Goal: Task Accomplishment & Management: Manage account settings

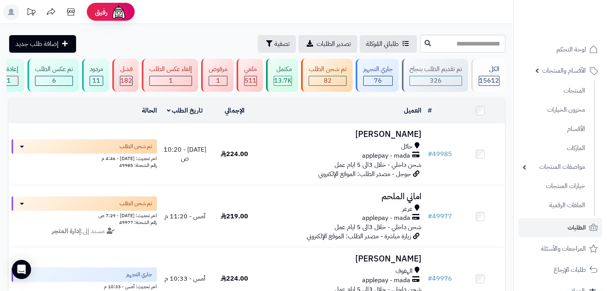
scroll to position [0, -2]
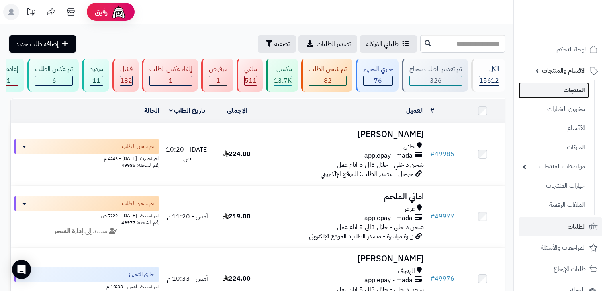
click at [566, 88] on link "المنتجات" at bounding box center [554, 90] width 71 height 16
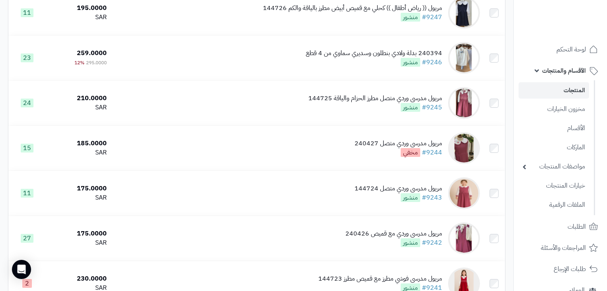
scroll to position [351, 0]
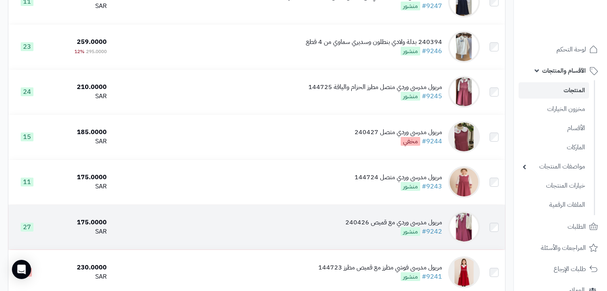
click at [367, 227] on div "مريول مدرسي وردي مع قميص 240426" at bounding box center [394, 222] width 97 height 9
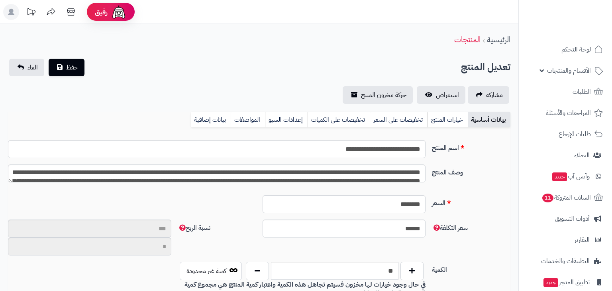
type input "**"
type input "**********"
type input "******"
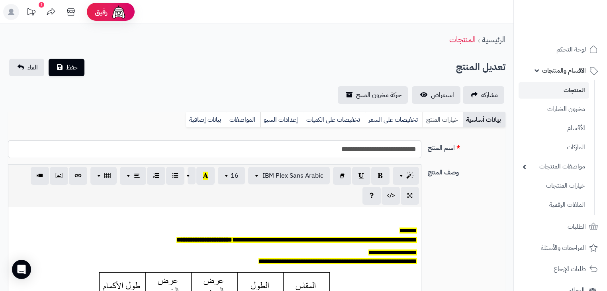
scroll to position [65, 0]
click at [452, 122] on link "خيارات المنتج" at bounding box center [443, 120] width 40 height 16
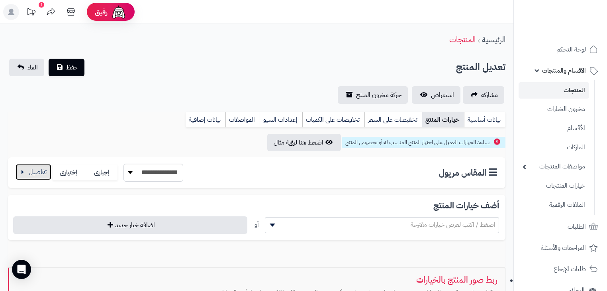
click at [28, 172] on button "button" at bounding box center [34, 172] width 36 height 16
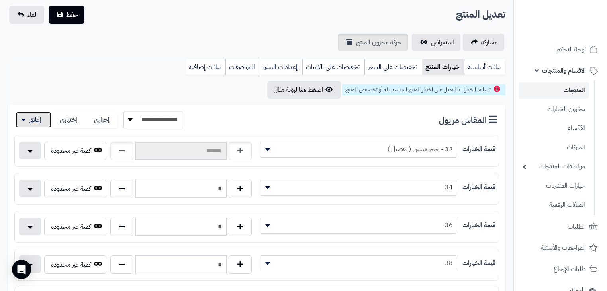
scroll to position [32, 0]
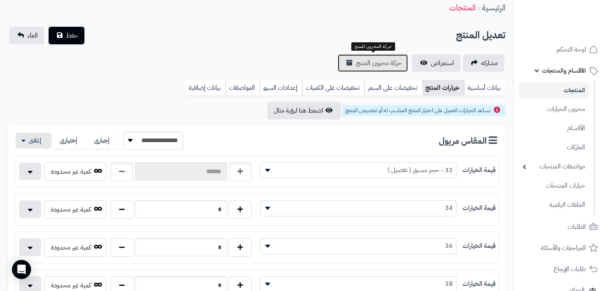
click at [383, 55] on link "حركة مخزون المنتج" at bounding box center [373, 63] width 70 height 18
click at [581, 85] on link "المنتجات" at bounding box center [554, 90] width 71 height 16
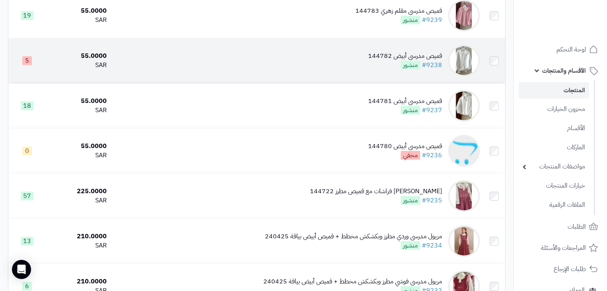
scroll to position [702, 0]
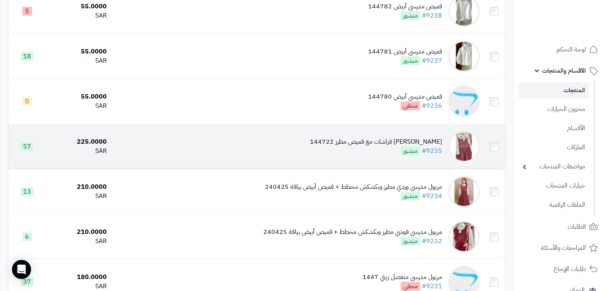
drag, startPoint x: 300, startPoint y: 149, endPoint x: 325, endPoint y: 151, distance: 24.8
click at [325, 151] on td "مريول مدرسي وردي مطرز فراشات مع قميص مطرز 144722 #9235 منشور" at bounding box center [296, 146] width 373 height 45
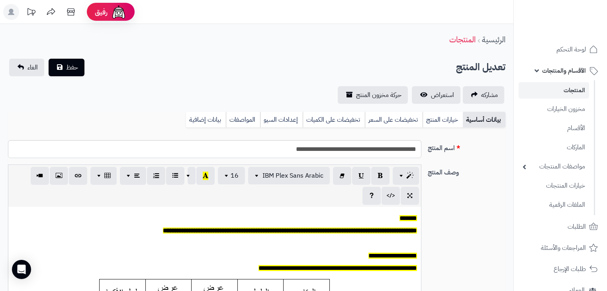
scroll to position [65, 0]
drag, startPoint x: 0, startPoint y: 0, endPoint x: 320, endPoint y: 158, distance: 357.2
click at [320, 158] on div "**********" at bounding box center [257, 152] width 504 height 24
click at [291, 149] on input "**********" at bounding box center [215, 149] width 414 height 18
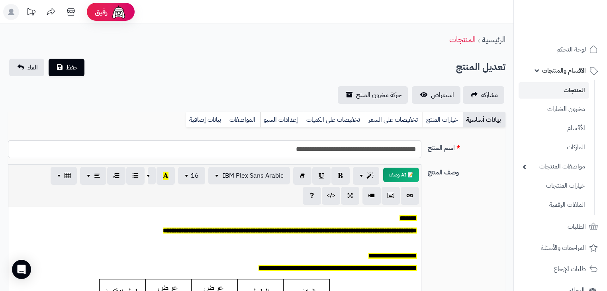
click at [535, 90] on link "المنتجات" at bounding box center [554, 90] width 71 height 16
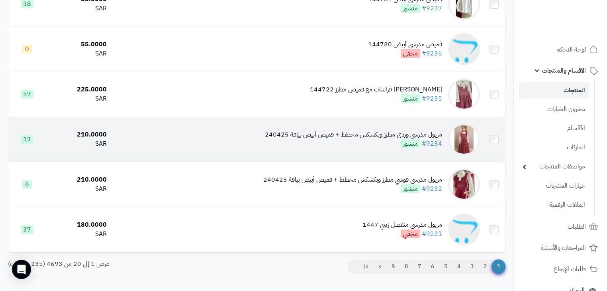
scroll to position [765, 0]
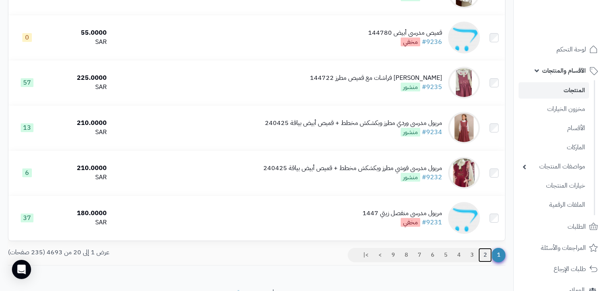
click at [484, 261] on link "2" at bounding box center [486, 255] width 14 height 14
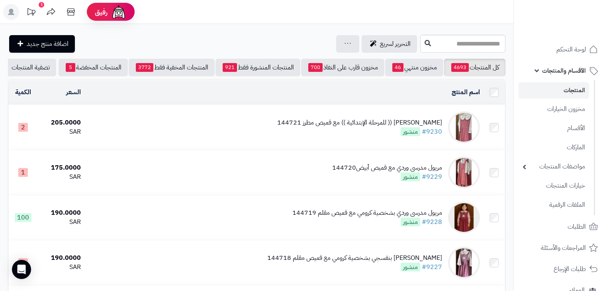
click at [381, 127] on div "[PERSON_NAME] (( للمرحلة الإبتدائية )) مع قميص مطرز 144721" at bounding box center [359, 122] width 165 height 9
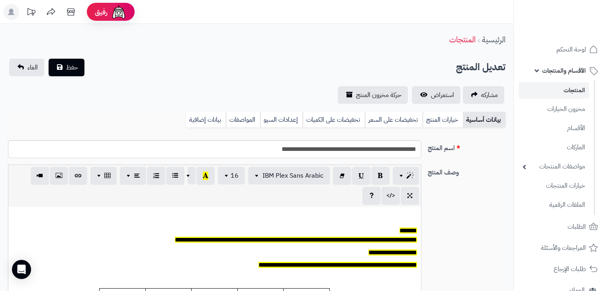
scroll to position [65, 0]
click at [279, 149] on input "**********" at bounding box center [215, 149] width 414 height 18
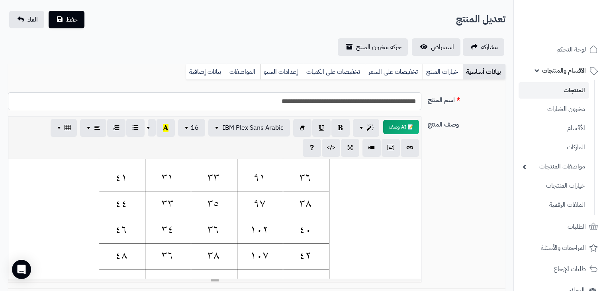
scroll to position [32, 0]
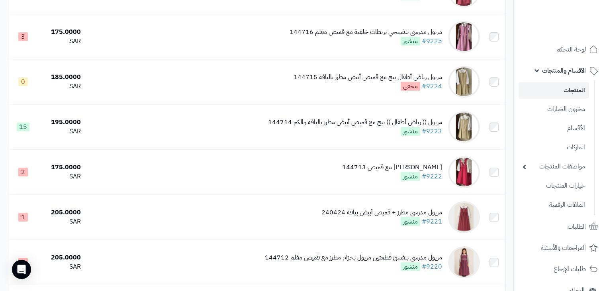
scroll to position [319, 0]
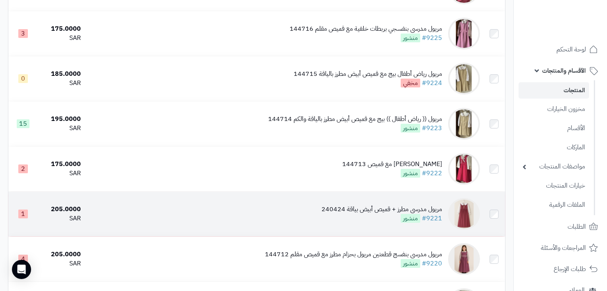
click at [369, 223] on div "مريول مدرسي مطرز + قميص أبيض بياقة 240424 #9221 منشور" at bounding box center [382, 213] width 121 height 18
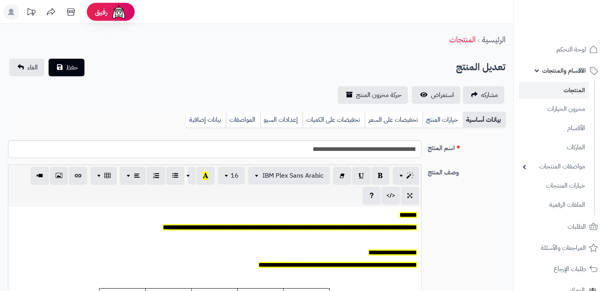
scroll to position [65, 0]
click at [300, 148] on input "**********" at bounding box center [215, 149] width 414 height 18
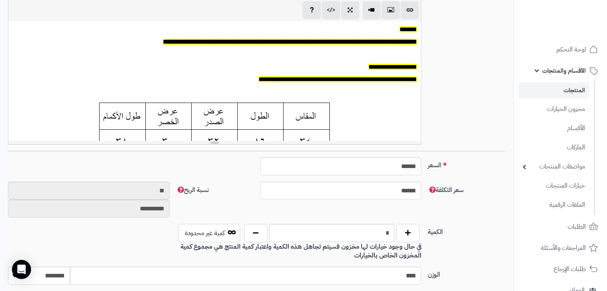
scroll to position [255, 0]
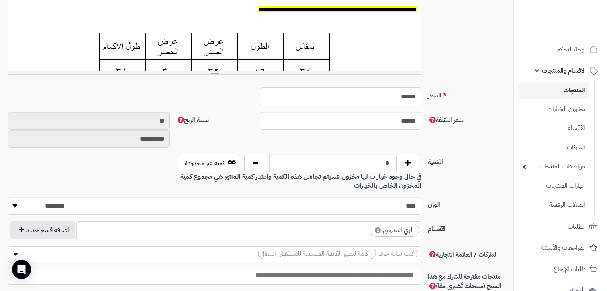
click at [550, 91] on link "المنتجات" at bounding box center [554, 90] width 71 height 16
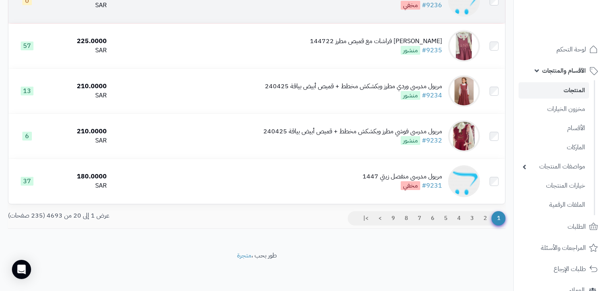
scroll to position [810, 0]
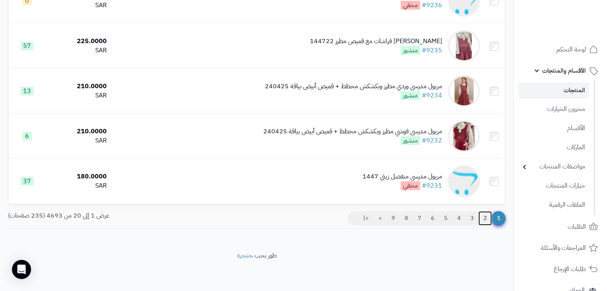
click at [486, 219] on link "2" at bounding box center [486, 218] width 14 height 14
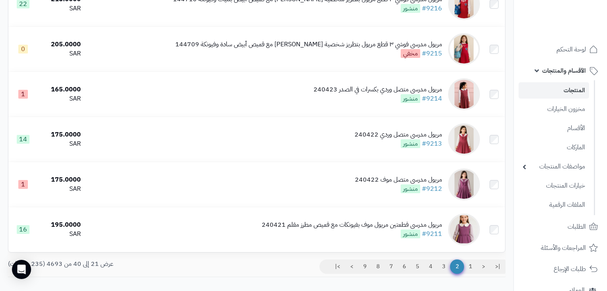
scroll to position [765, 0]
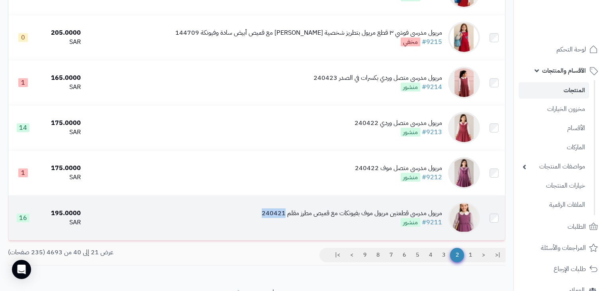
drag, startPoint x: 261, startPoint y: 223, endPoint x: 285, endPoint y: 223, distance: 24.7
click at [285, 223] on td "مريول مدرسي قطعتين مريول موف بفيونكات مع قميص مطرز مقلم 240421 #9211 منشور" at bounding box center [283, 217] width 399 height 45
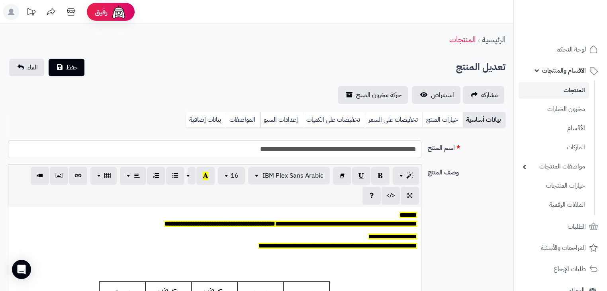
scroll to position [65, 0]
drag, startPoint x: 0, startPoint y: 0, endPoint x: 239, endPoint y: 149, distance: 281.6
click at [348, 151] on input "**********" at bounding box center [215, 149] width 414 height 18
click at [245, 150] on input "**********" at bounding box center [215, 149] width 414 height 18
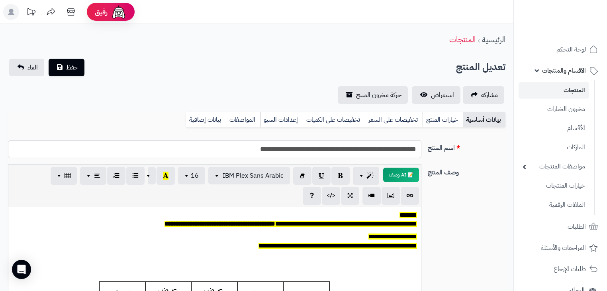
click at [579, 89] on link "المنتجات" at bounding box center [554, 90] width 71 height 16
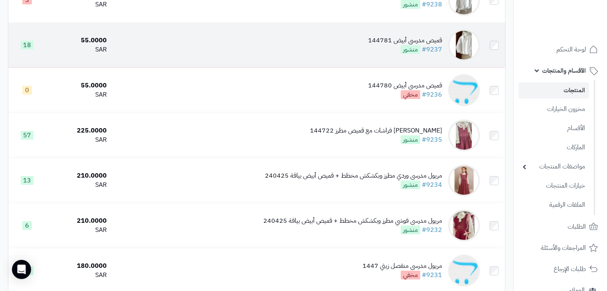
scroll to position [797, 0]
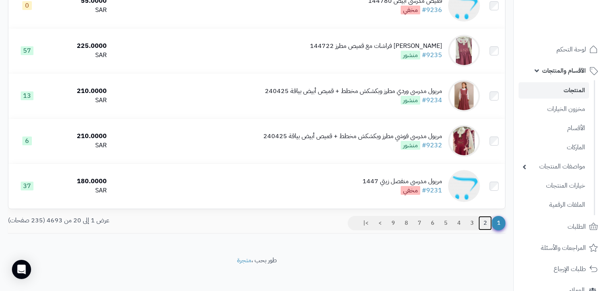
click at [484, 230] on link "2" at bounding box center [486, 223] width 14 height 14
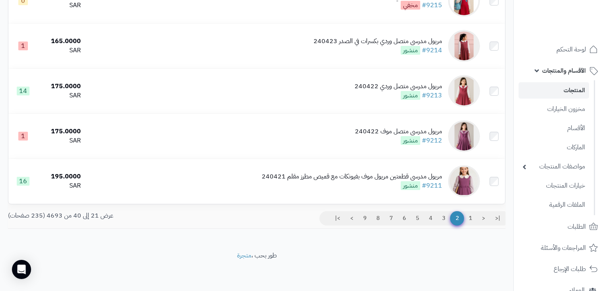
scroll to position [810, 0]
click at [440, 216] on link "3" at bounding box center [444, 218] width 14 height 14
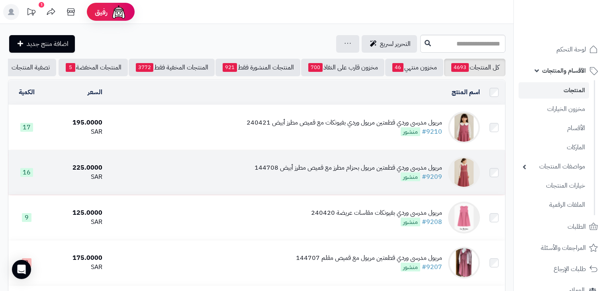
click at [369, 181] on div "مريول مدرسي وردي قطعتين مريول بحزام مطرز مع قميص مطرز أبيض 144708 #9209 منشور" at bounding box center [349, 172] width 188 height 18
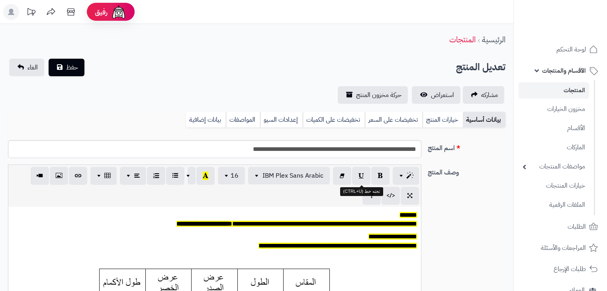
scroll to position [65, 0]
click at [450, 118] on link "خيارات المنتج" at bounding box center [443, 120] width 40 height 16
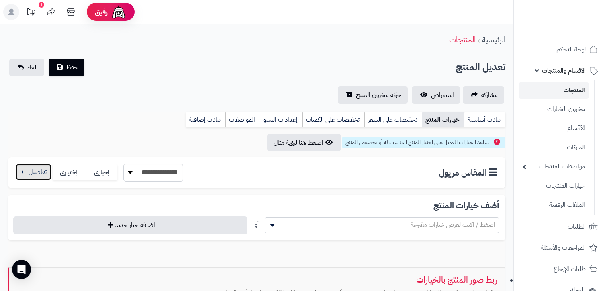
click at [46, 171] on button "button" at bounding box center [34, 172] width 36 height 16
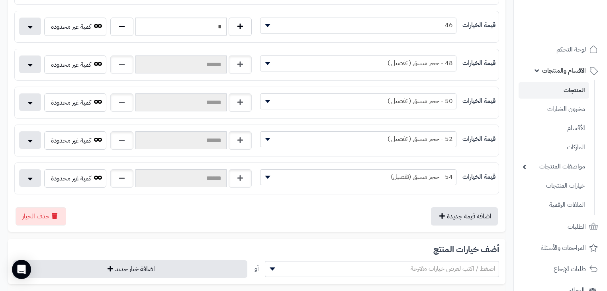
scroll to position [415, 0]
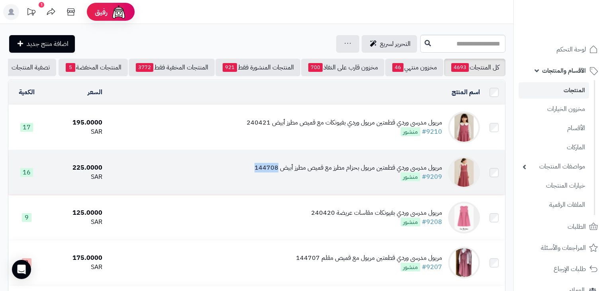
drag, startPoint x: 254, startPoint y: 173, endPoint x: 280, endPoint y: 175, distance: 26.8
click at [280, 175] on td "مريول مدرسي وردي قطعتين مريول بحزام مطرز مع قميص مطرز أبيض 144708 #9209 منشور" at bounding box center [295, 172] width 378 height 45
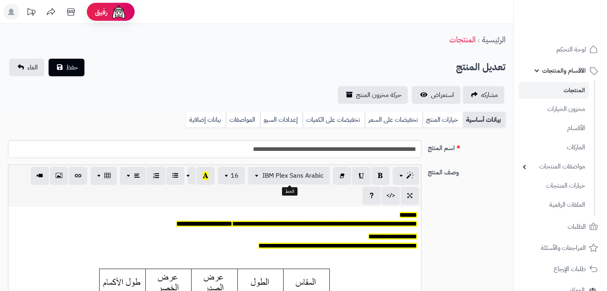
scroll to position [65, 0]
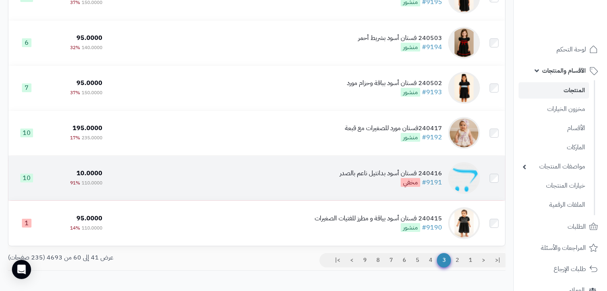
scroll to position [797, 0]
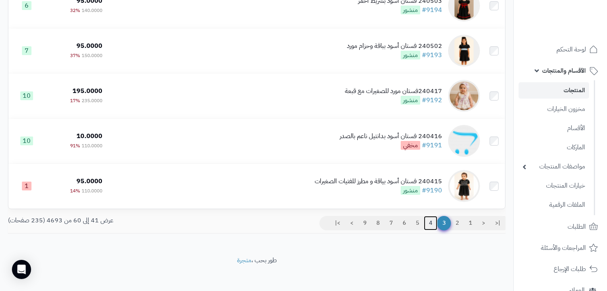
click at [430, 230] on link "4" at bounding box center [431, 223] width 14 height 14
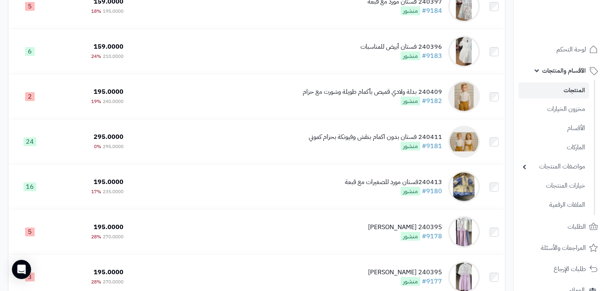
scroll to position [351, 0]
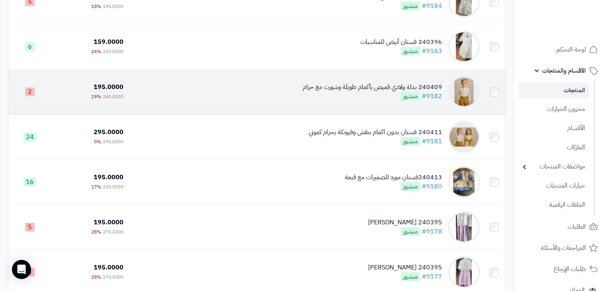
click at [363, 92] on div "240409 بدلة ولادي قميص بأكمام طويلة وشورت مع حزام" at bounding box center [373, 87] width 140 height 9
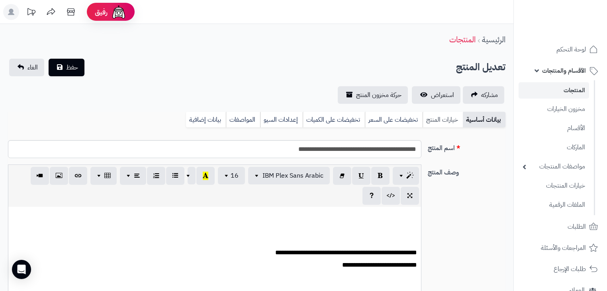
scroll to position [185, 0]
click at [432, 124] on link "خيارات المنتج" at bounding box center [443, 120] width 40 height 16
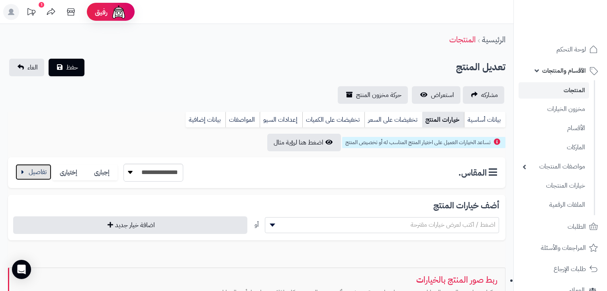
click at [33, 169] on button "button" at bounding box center [34, 172] width 36 height 16
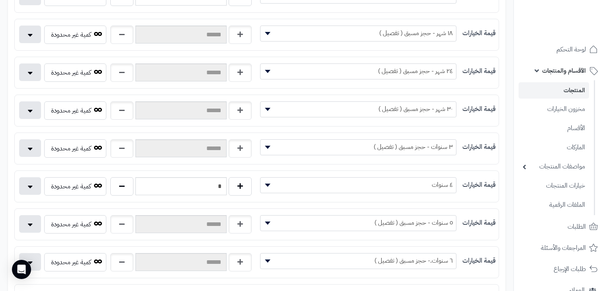
scroll to position [287, 0]
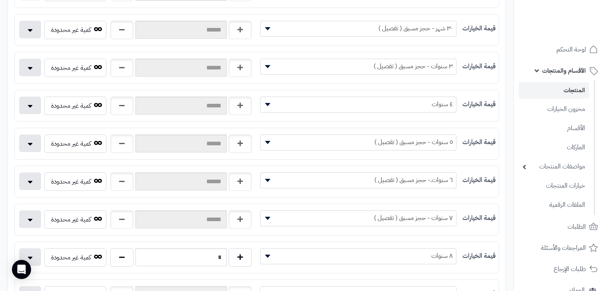
click at [366, 102] on span "٤ سنوات" at bounding box center [359, 104] width 196 height 12
click at [425, 100] on span "٤ سنوات" at bounding box center [359, 104] width 196 height 12
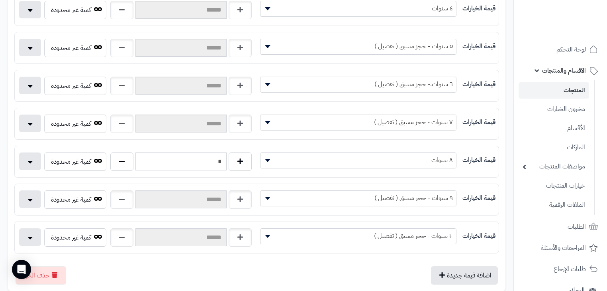
scroll to position [319, 0]
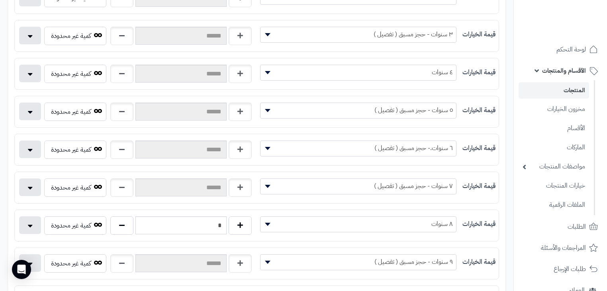
click at [427, 77] on span "٤ سنوات" at bounding box center [358, 73] width 197 height 16
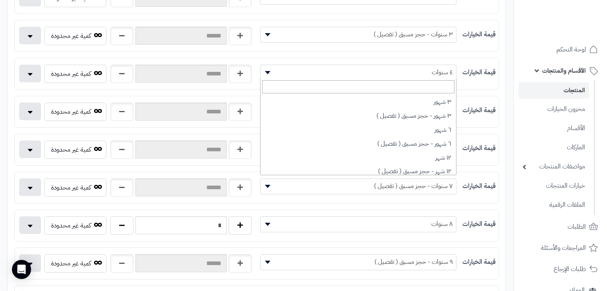
scroll to position [208, 0]
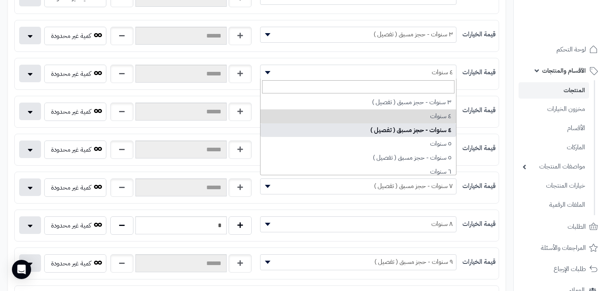
select select "***"
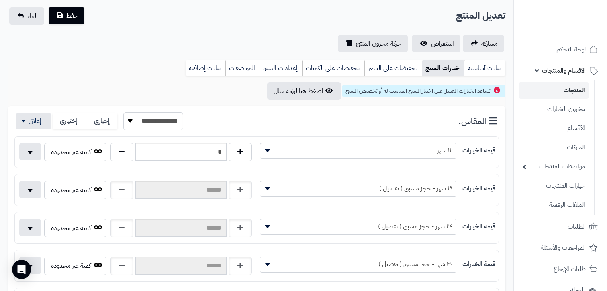
scroll to position [0, 0]
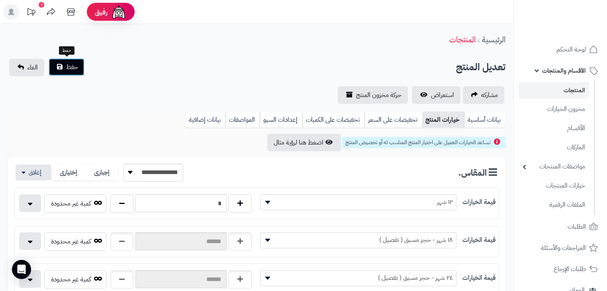
click at [66, 65] on span "حفظ" at bounding box center [72, 67] width 12 height 10
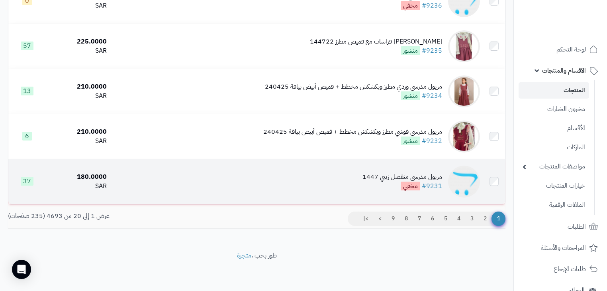
scroll to position [847, 0]
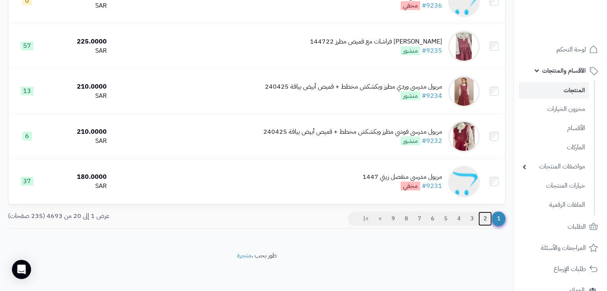
click at [485, 221] on link "2" at bounding box center [486, 218] width 14 height 14
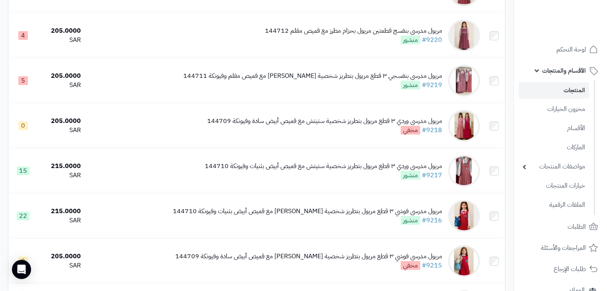
scroll to position [810, 0]
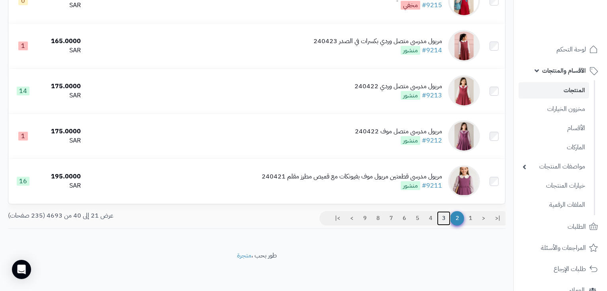
click at [439, 215] on link "3" at bounding box center [444, 218] width 14 height 14
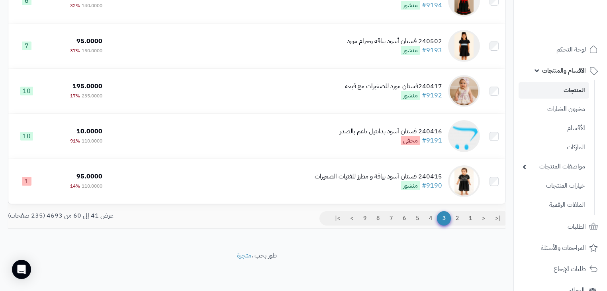
scroll to position [810, 0]
click at [431, 218] on link "4" at bounding box center [431, 218] width 14 height 14
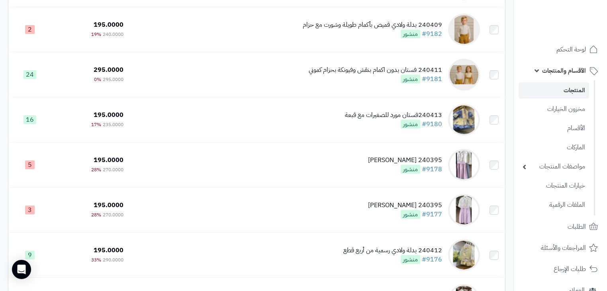
scroll to position [383, 0]
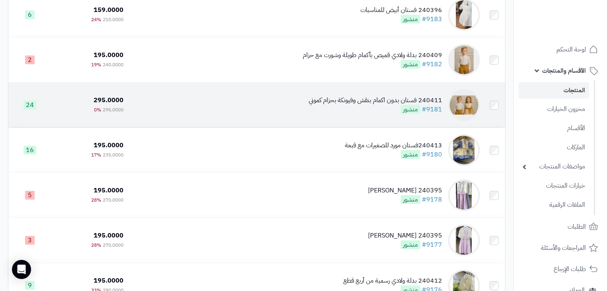
drag, startPoint x: 419, startPoint y: 106, endPoint x: 390, endPoint y: 104, distance: 29.2
drag, startPoint x: 390, startPoint y: 104, endPoint x: 457, endPoint y: 126, distance: 70.7
click at [457, 121] on div at bounding box center [464, 105] width 32 height 32
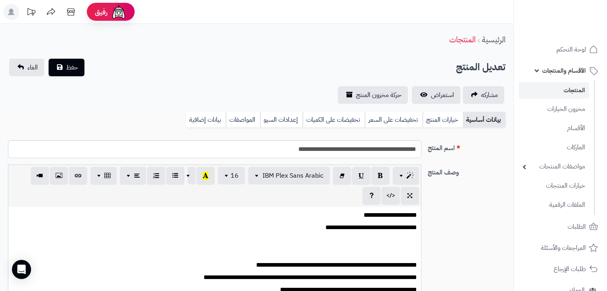
scroll to position [145, 0]
click at [438, 118] on link "خيارات المنتج" at bounding box center [443, 120] width 40 height 16
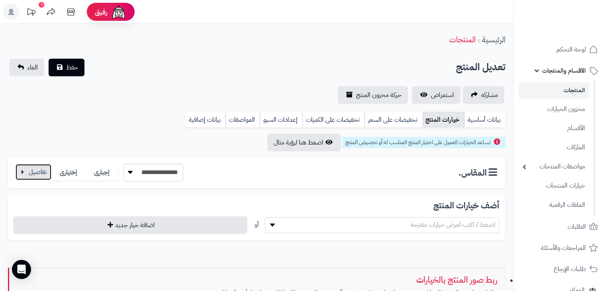
click at [37, 169] on button "button" at bounding box center [34, 172] width 36 height 16
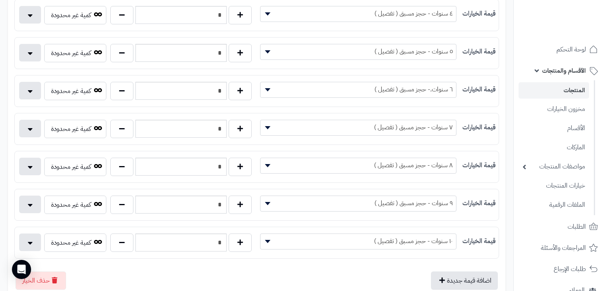
scroll to position [415, 0]
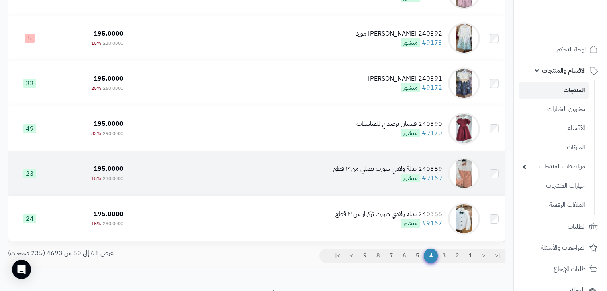
scroll to position [765, 0]
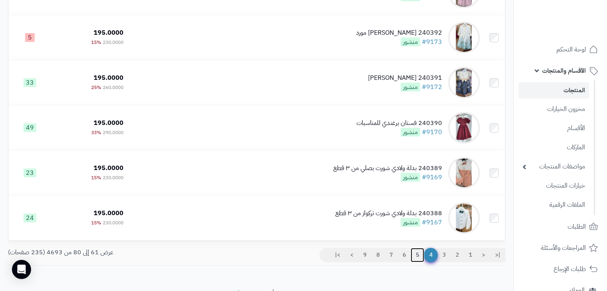
click at [416, 262] on link "5" at bounding box center [418, 255] width 14 height 14
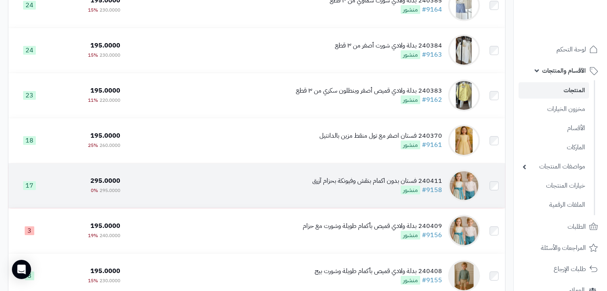
scroll to position [223, 0]
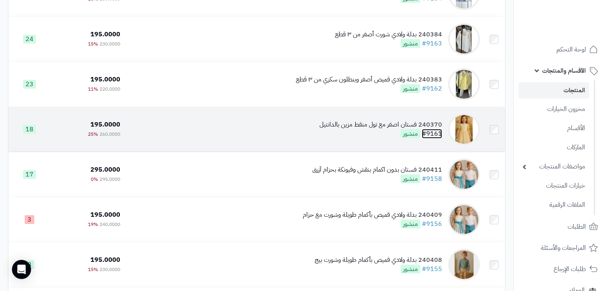
drag, startPoint x: 389, startPoint y: 127, endPoint x: 430, endPoint y: 141, distance: 43.0
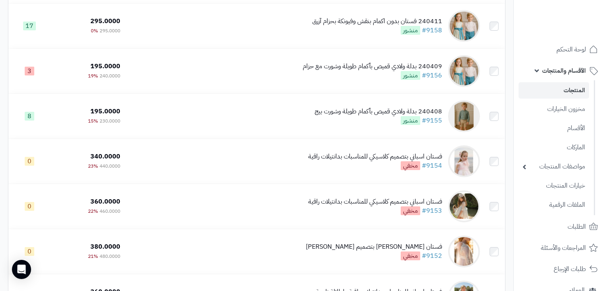
scroll to position [383, 0]
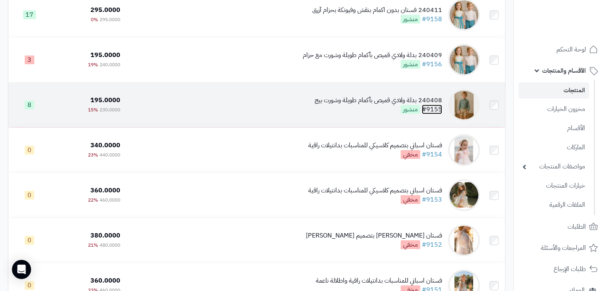
drag, startPoint x: 407, startPoint y: 107, endPoint x: 438, endPoint y: 118, distance: 32.9
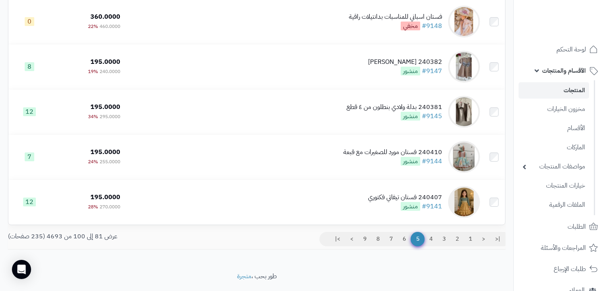
scroll to position [797, 0]
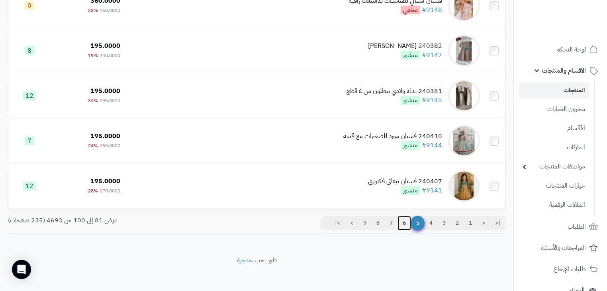
click at [401, 229] on link "6" at bounding box center [405, 223] width 14 height 14
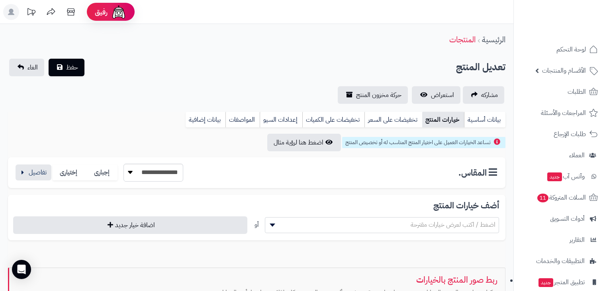
click at [40, 167] on button "button" at bounding box center [34, 172] width 36 height 16
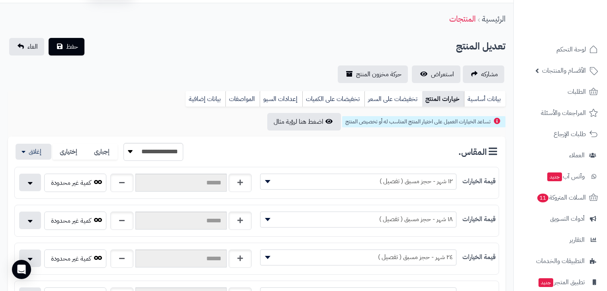
scroll to position [32, 0]
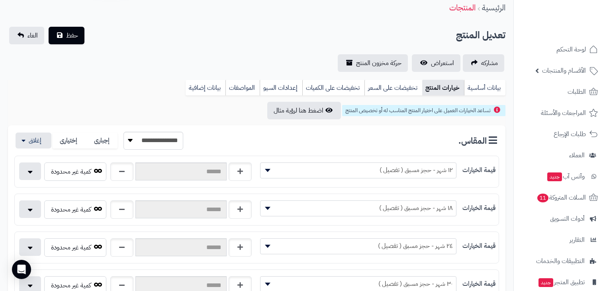
click at [336, 207] on span "١٨ شهر - حجز مسبق ( تفصيل )" at bounding box center [359, 208] width 196 height 12
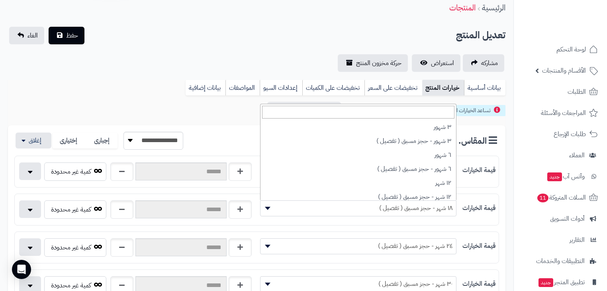
scroll to position [159, 0]
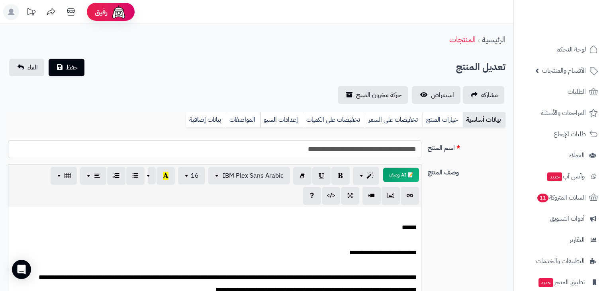
scroll to position [179, 0]
click at [454, 115] on link "خيارات المنتج" at bounding box center [443, 120] width 40 height 16
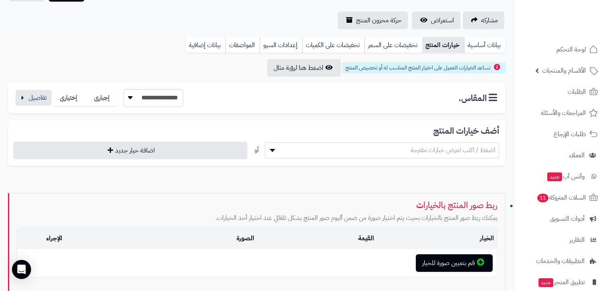
scroll to position [128, 0]
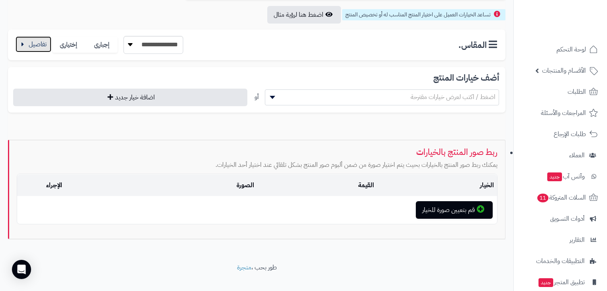
click at [28, 41] on button "button" at bounding box center [34, 44] width 36 height 16
click at [35, 48] on button "button" at bounding box center [34, 45] width 36 height 16
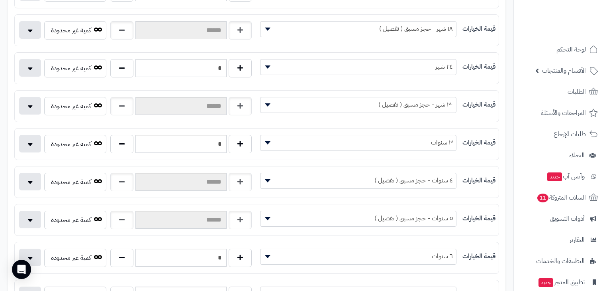
scroll to position [255, 0]
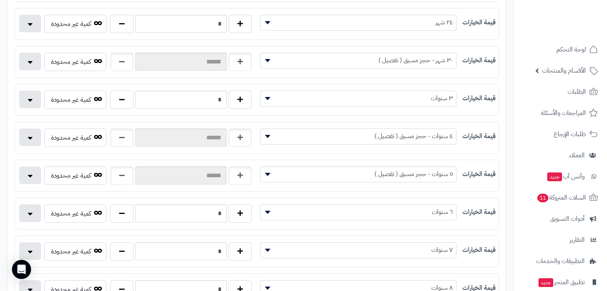
click at [353, 99] on span "٣ سنوات" at bounding box center [359, 98] width 196 height 12
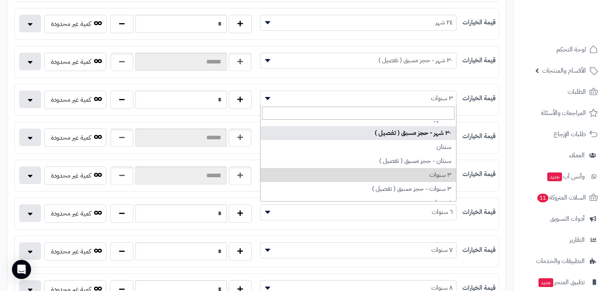
scroll to position [159, 0]
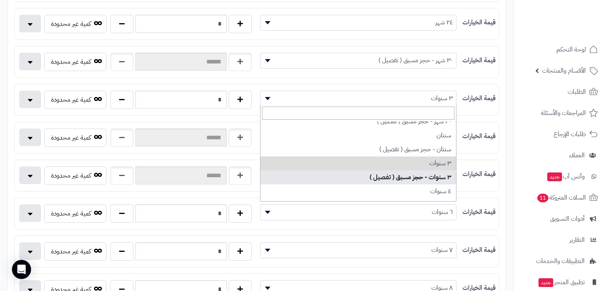
select select "***"
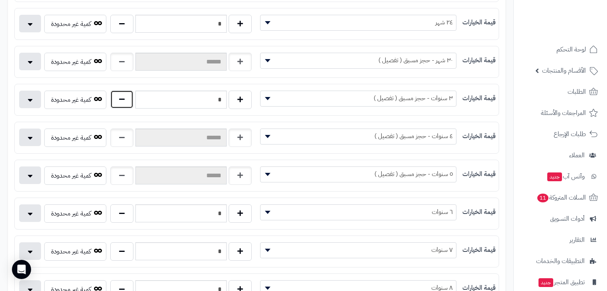
click at [120, 99] on button "button" at bounding box center [121, 99] width 23 height 18
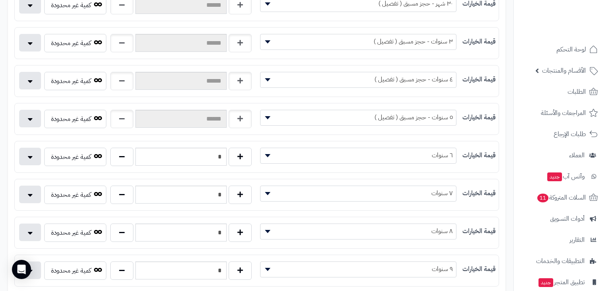
scroll to position [319, 0]
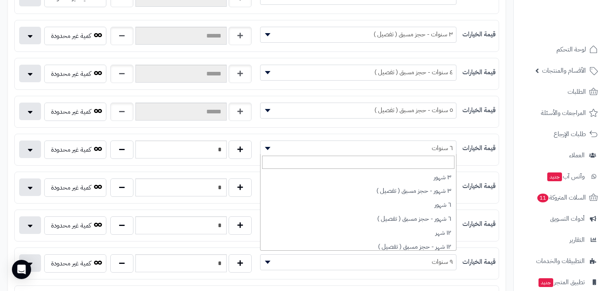
click at [412, 142] on span "٦ سنوات" at bounding box center [359, 148] width 196 height 12
click at [414, 144] on span "٦ سنوات" at bounding box center [359, 148] width 196 height 12
click at [334, 143] on span "٦ سنوات" at bounding box center [359, 148] width 196 height 12
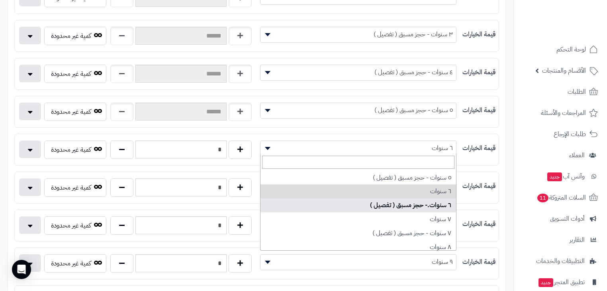
select select "***"
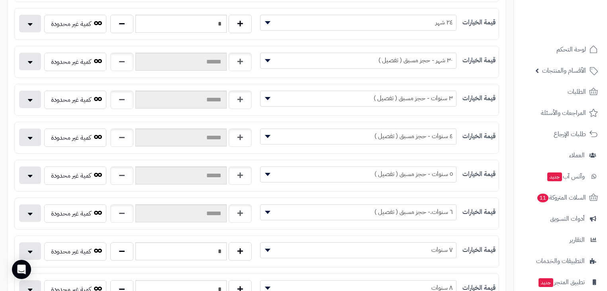
scroll to position [64, 0]
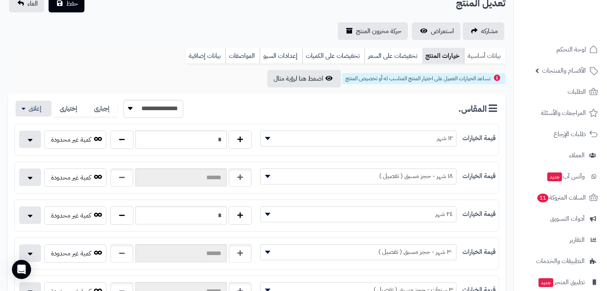
click at [489, 60] on link "بيانات أساسية" at bounding box center [484, 56] width 41 height 16
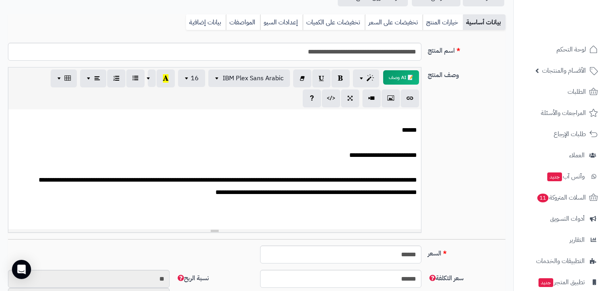
scroll to position [0, 0]
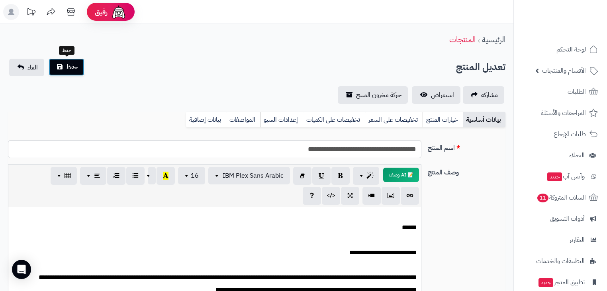
click at [71, 71] on span "حفظ" at bounding box center [72, 67] width 12 height 10
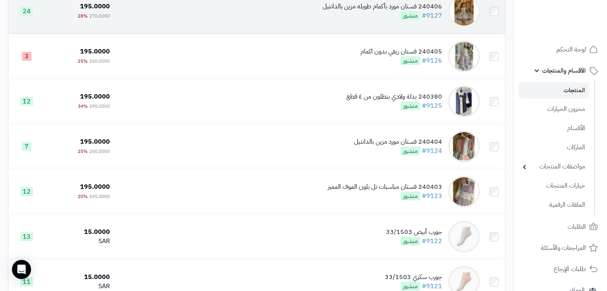
scroll to position [765, 0]
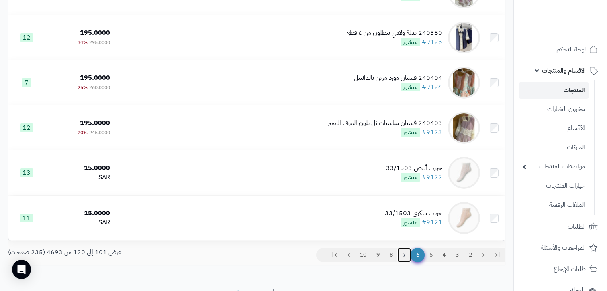
click at [401, 262] on link "7" at bounding box center [405, 255] width 14 height 14
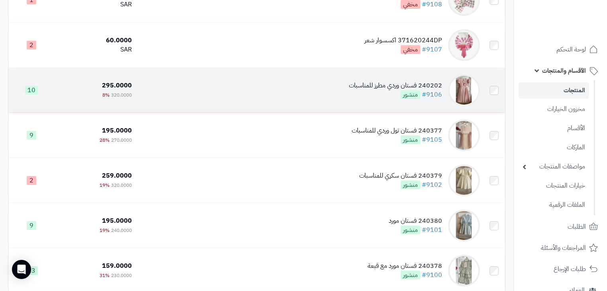
scroll to position [797, 0]
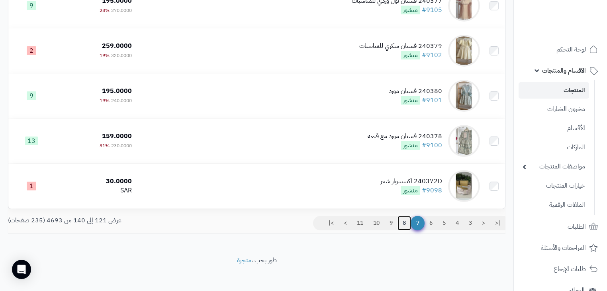
click at [400, 230] on link "8" at bounding box center [405, 223] width 14 height 14
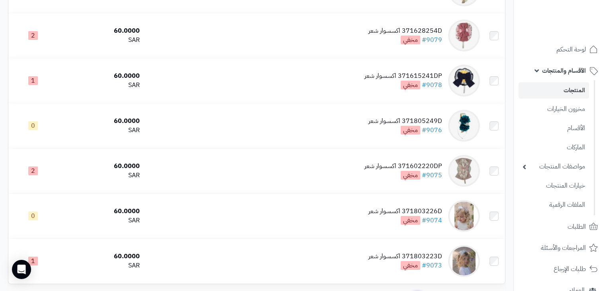
scroll to position [810, 0]
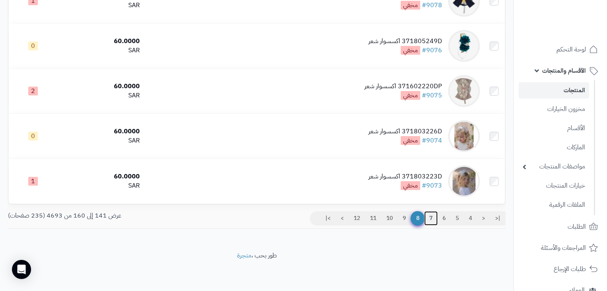
click link "7"
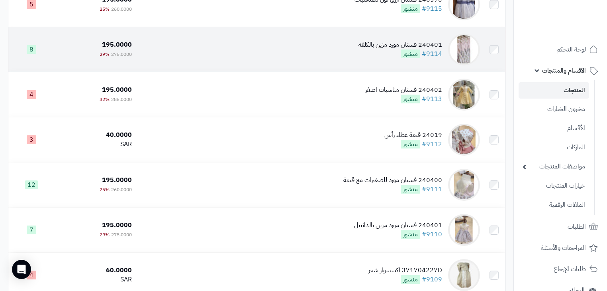
scroll to position [351, 0]
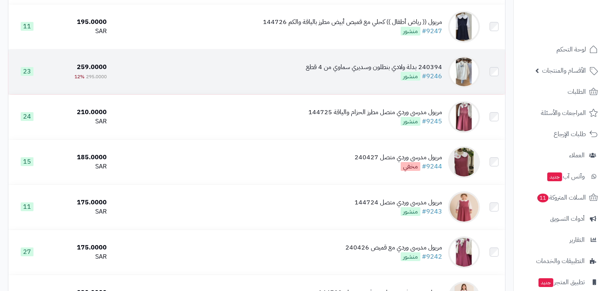
scroll to position [366, 0]
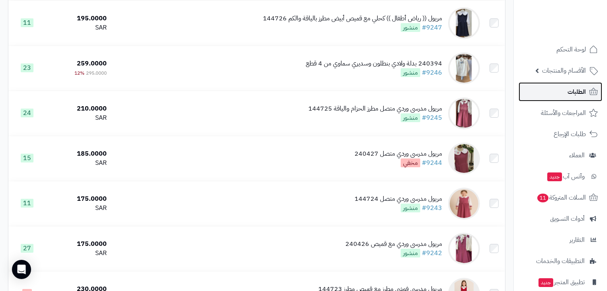
click at [559, 98] on link "الطلبات" at bounding box center [561, 91] width 84 height 19
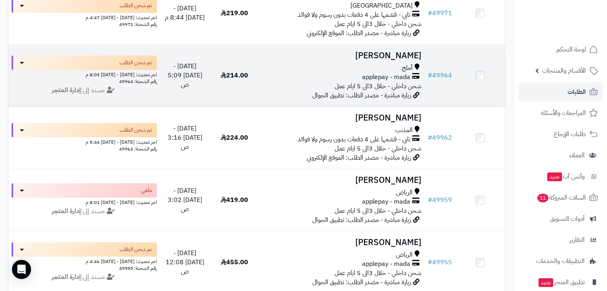
scroll to position [383, 0]
